Goal: Navigation & Orientation: Go to known website

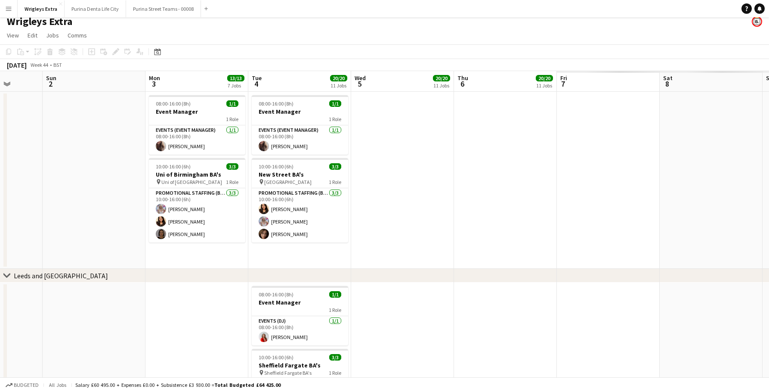
scroll to position [0, 213]
